Goal: Transaction & Acquisition: Book appointment/travel/reservation

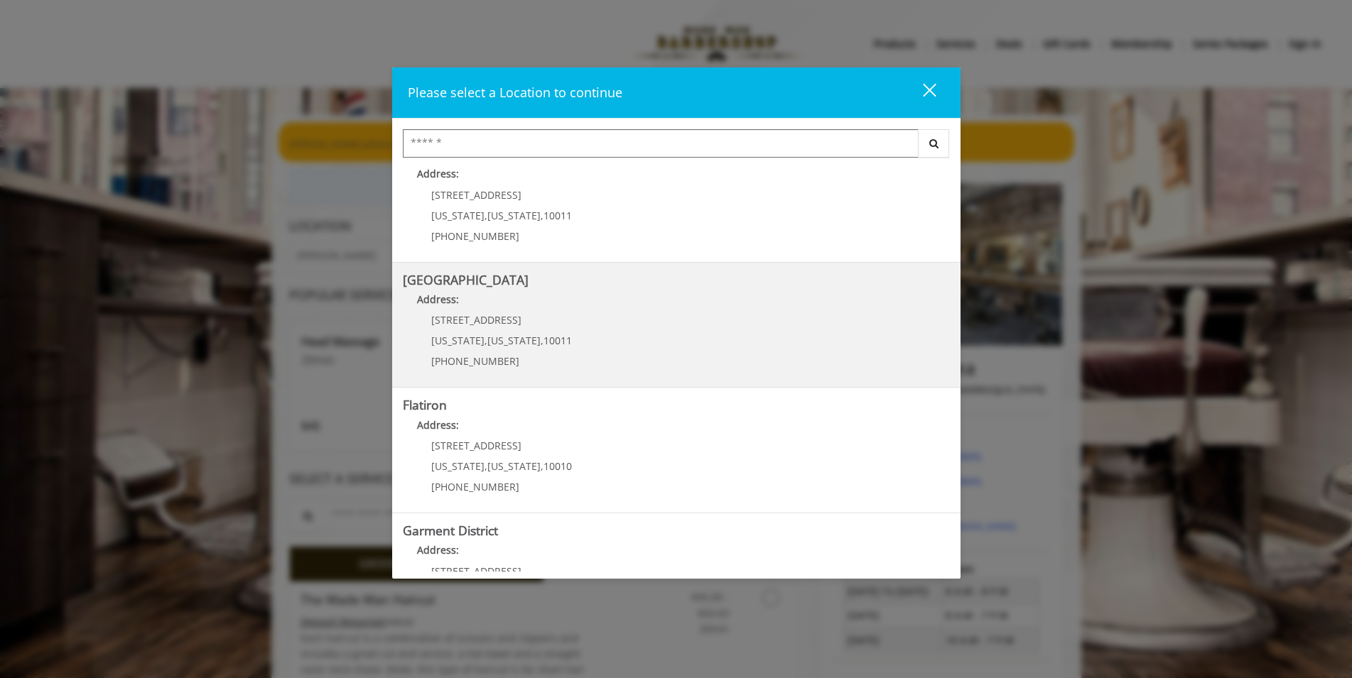
scroll to position [221, 0]
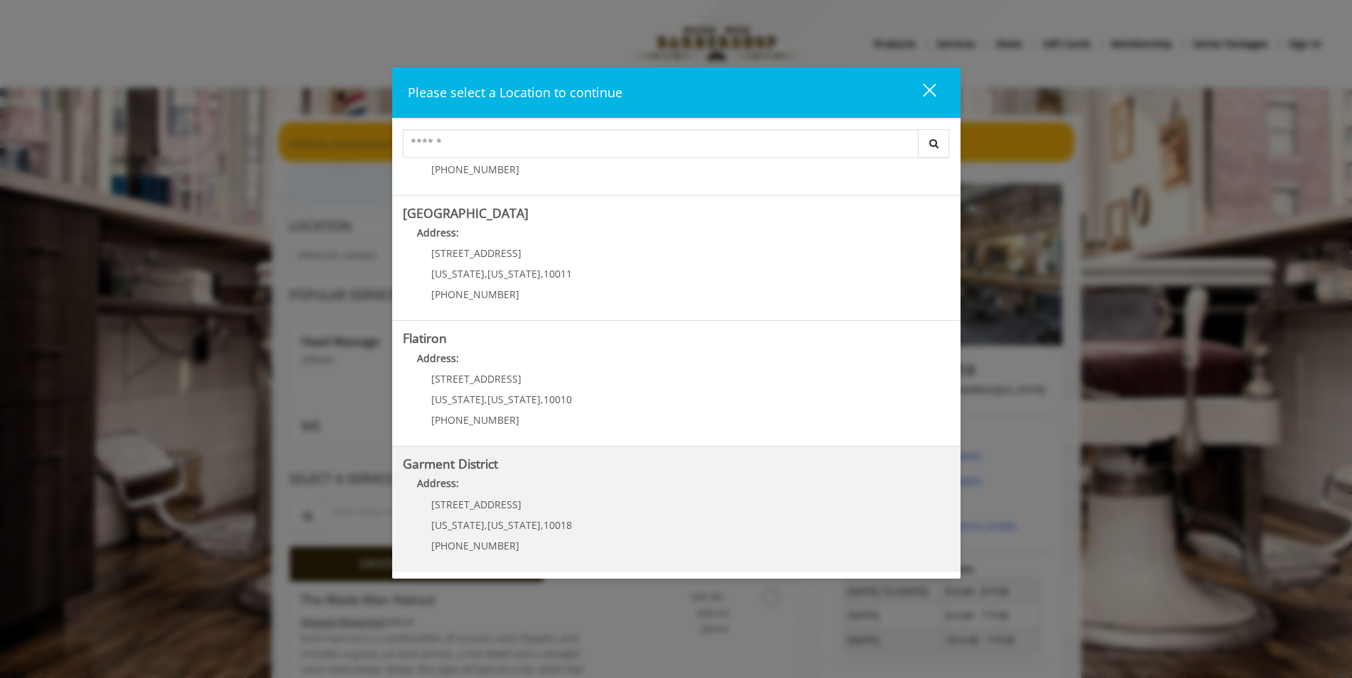
click at [534, 498] on District "Address:" at bounding box center [676, 487] width 547 height 23
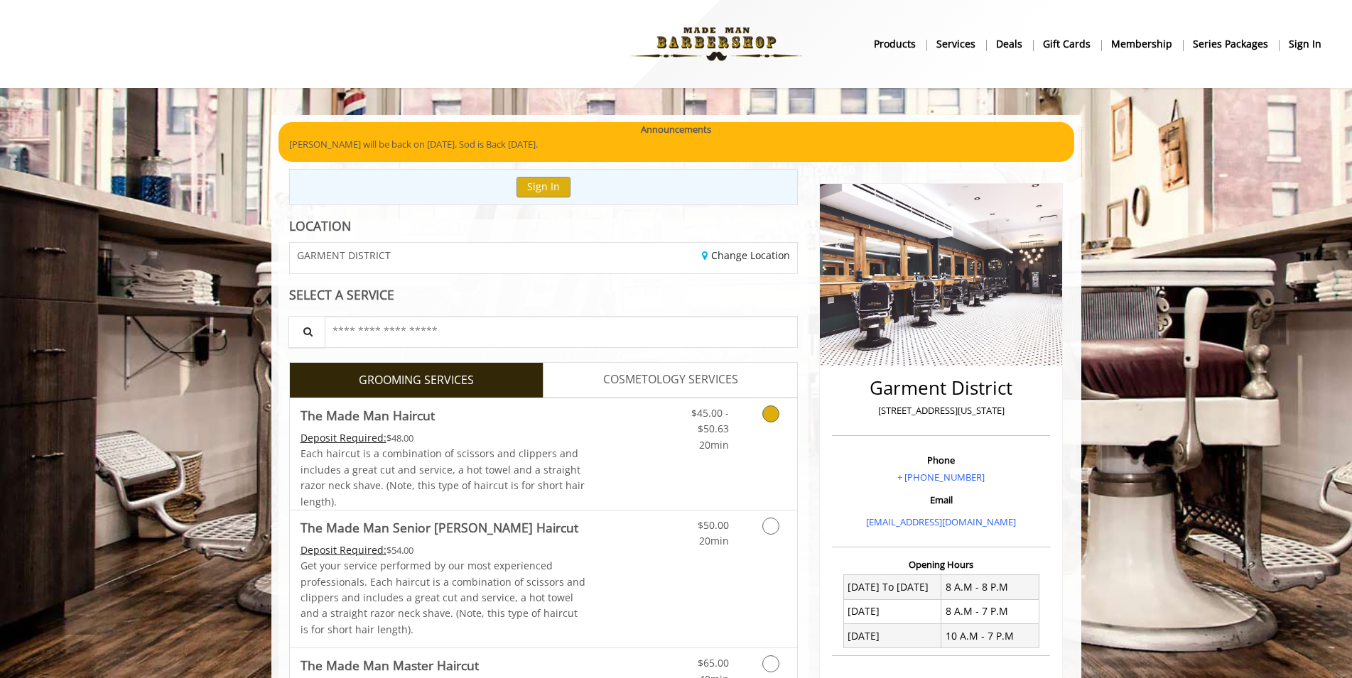
click at [761, 413] on link "Grooming services" at bounding box center [768, 426] width 36 height 55
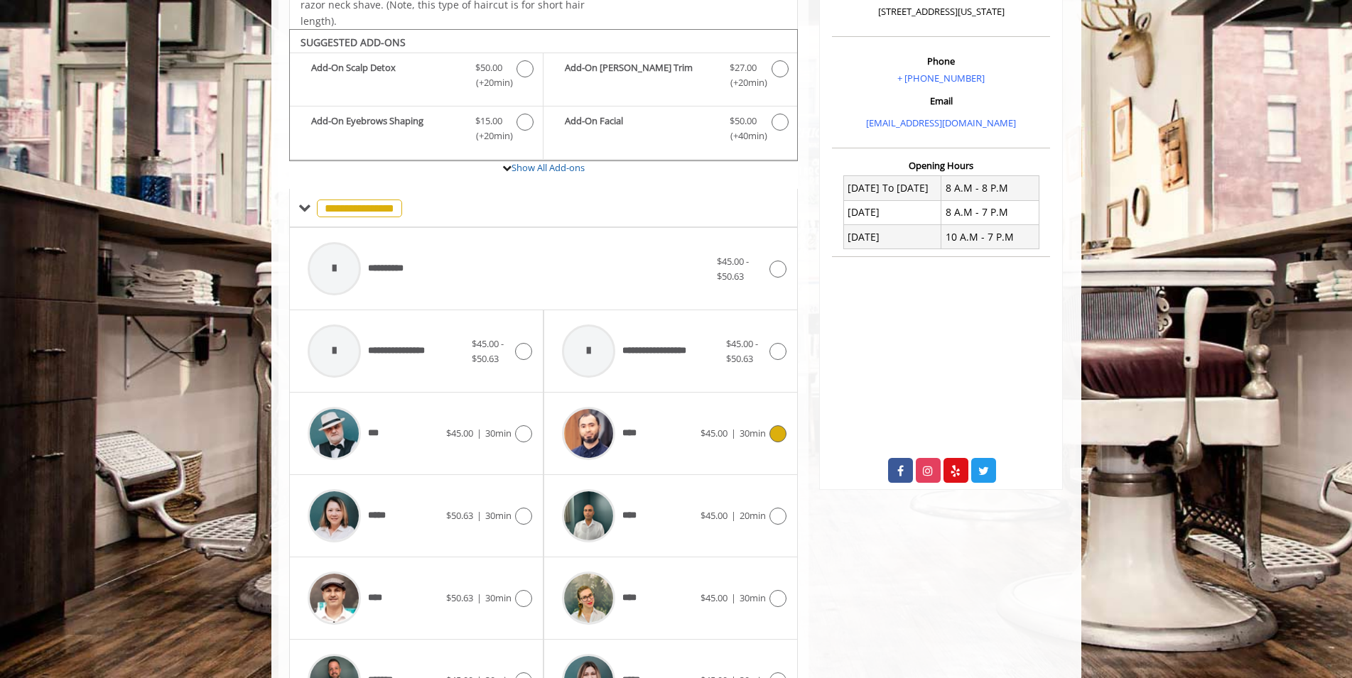
scroll to position [428, 0]
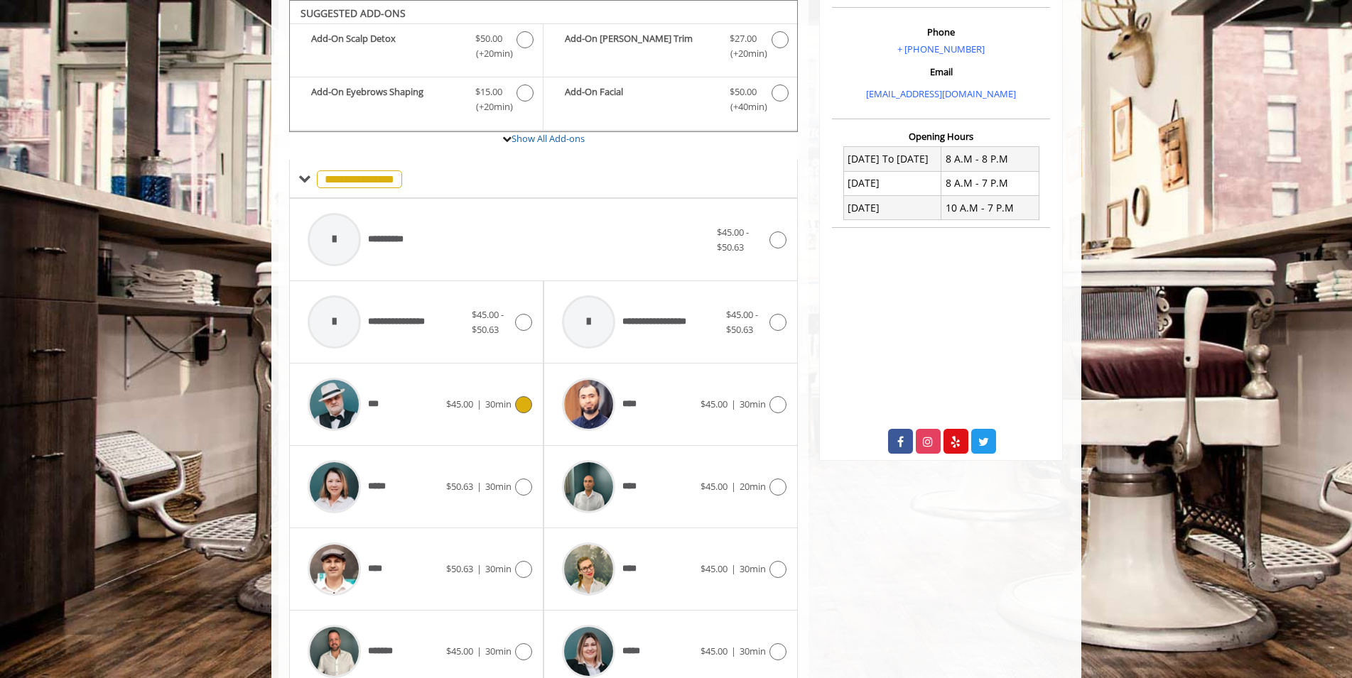
click at [526, 390] on div "*** $45.00 | 30min" at bounding box center [416, 404] width 232 height 67
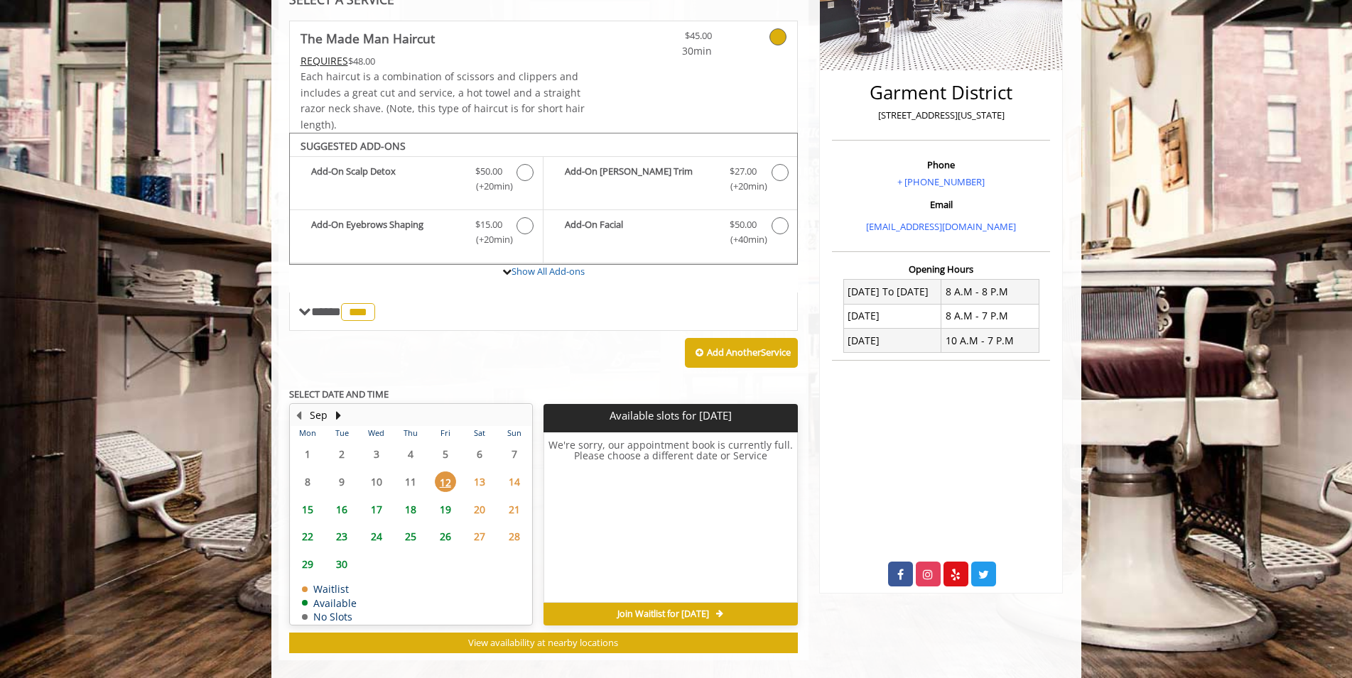
scroll to position [313, 0]
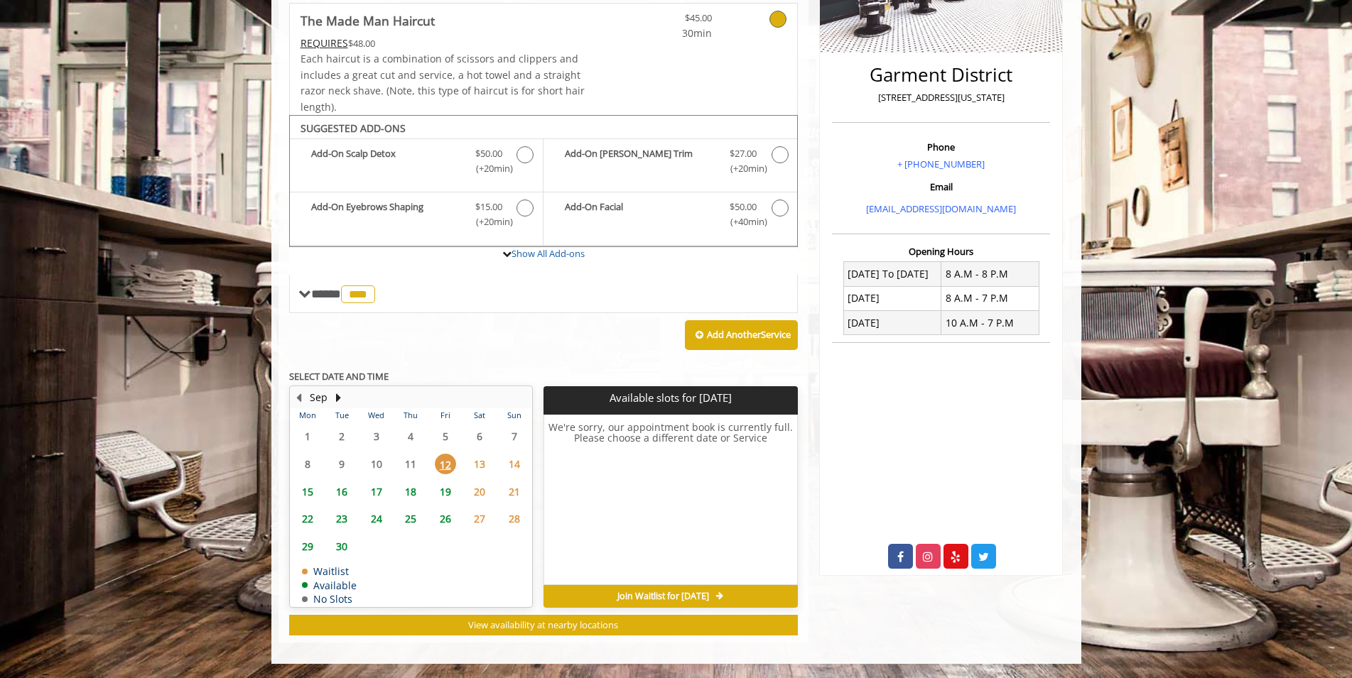
click at [475, 463] on span "13" at bounding box center [479, 464] width 21 height 21
click at [443, 459] on span "12" at bounding box center [445, 464] width 21 height 21
click at [308, 494] on span "15" at bounding box center [307, 492] width 21 height 21
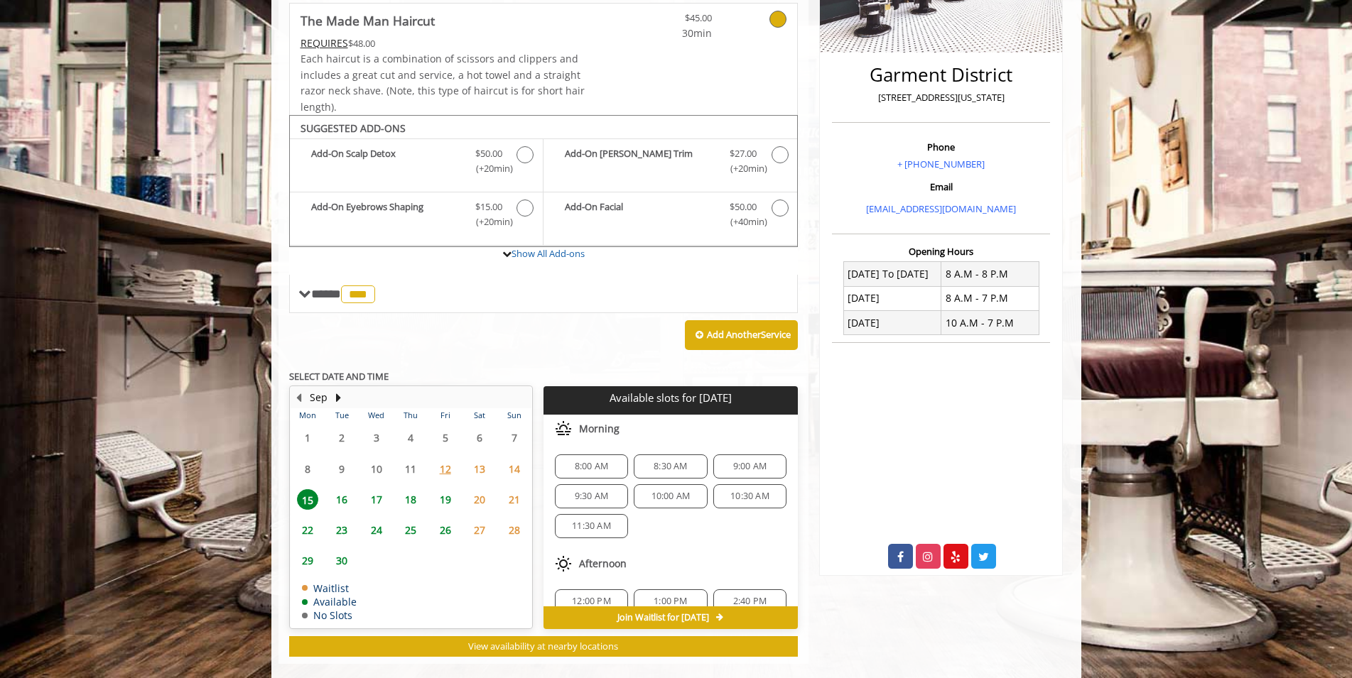
scroll to position [335, 0]
